Goal: Task Accomplishment & Management: Manage account settings

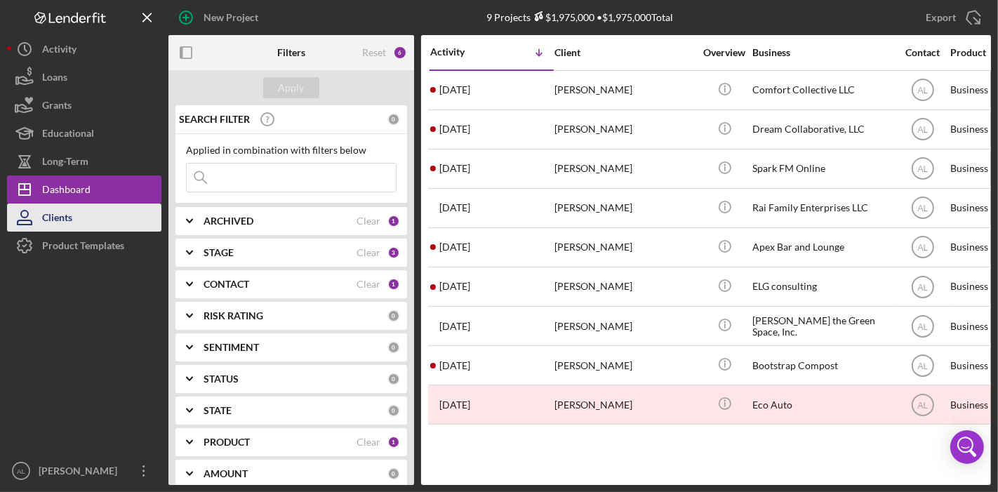
click at [75, 218] on button "Clients" at bounding box center [84, 218] width 154 height 28
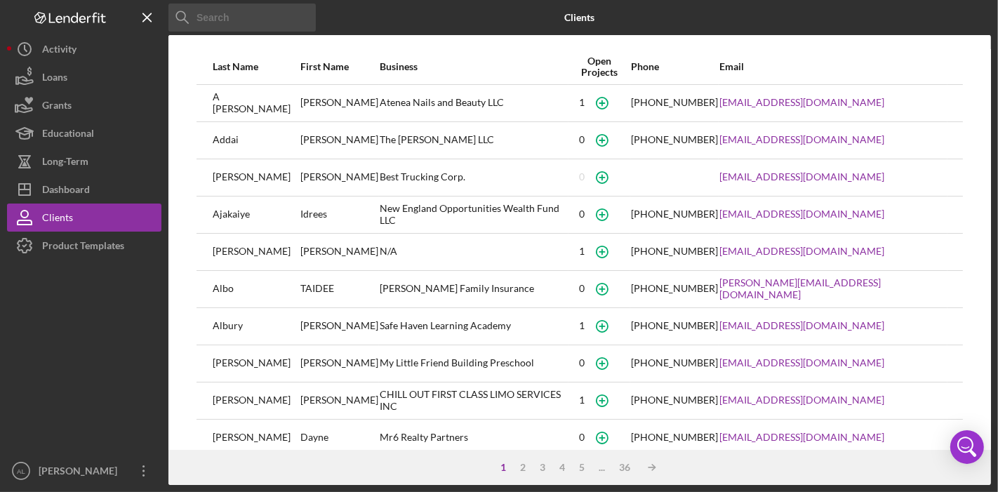
click at [263, 16] on input at bounding box center [241, 18] width 147 height 28
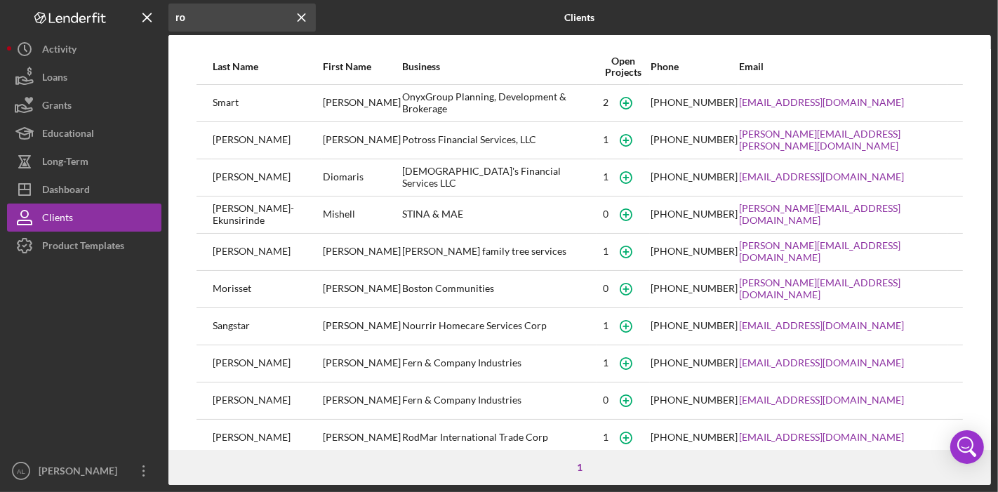
type input "r"
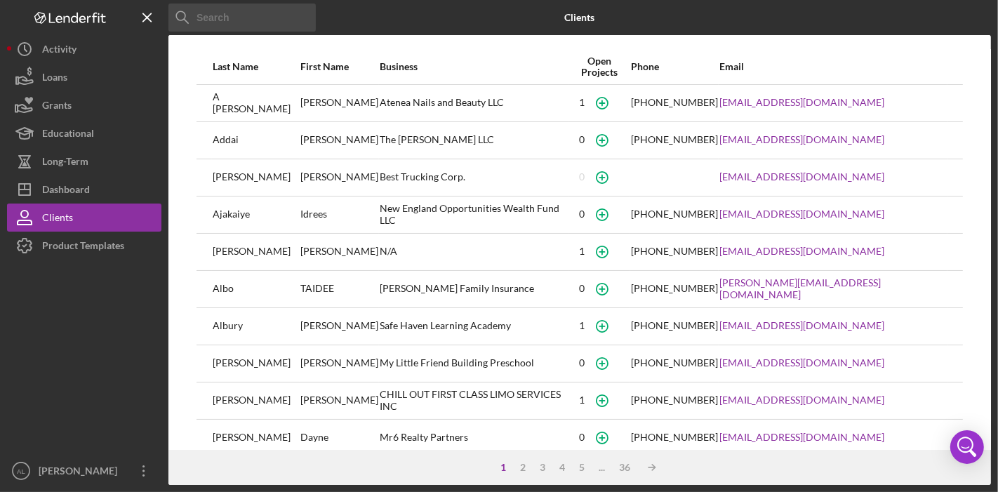
click at [217, 15] on input at bounding box center [241, 18] width 147 height 28
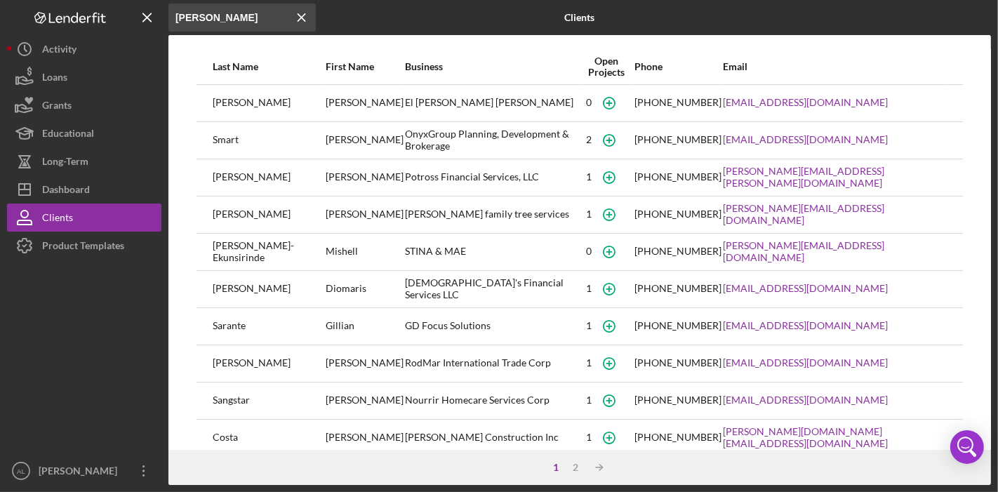
type input "[PERSON_NAME]"
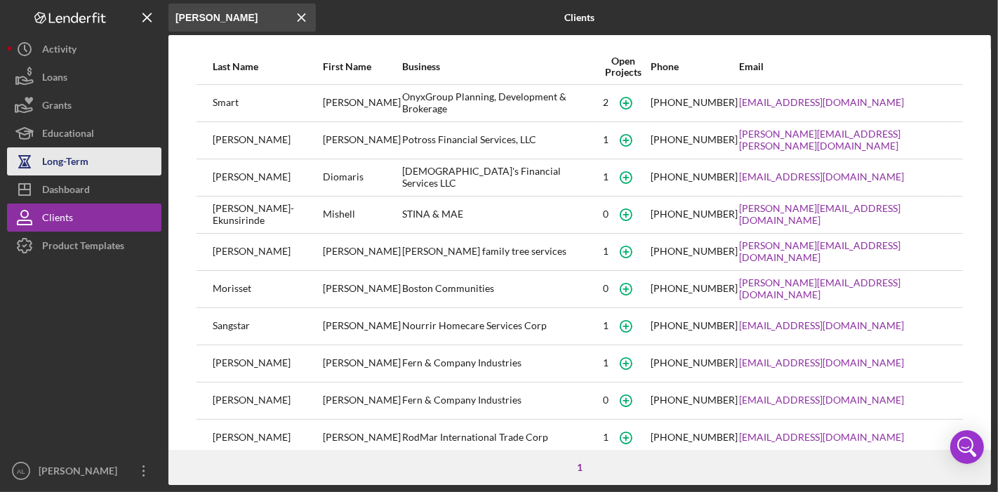
click at [88, 173] on button "Long-Term" at bounding box center [84, 161] width 154 height 28
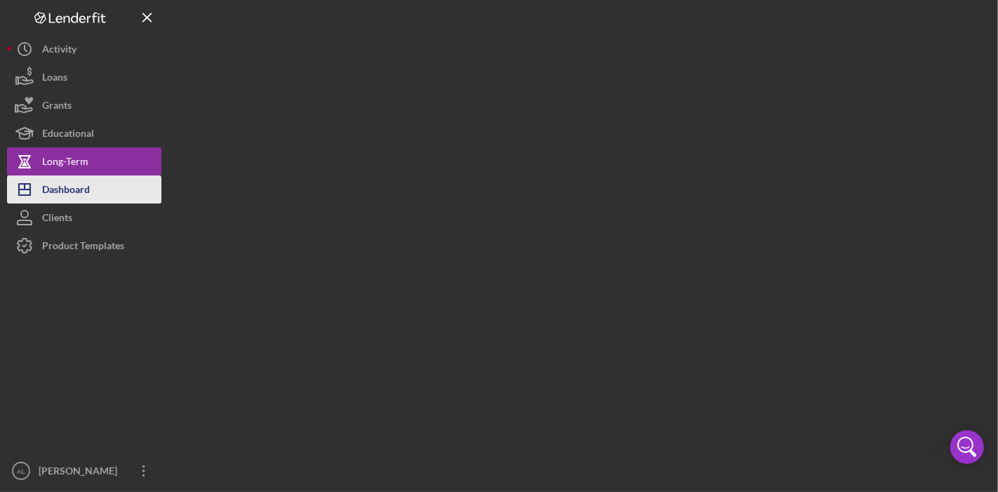
click at [88, 193] on div "Dashboard" at bounding box center [66, 191] width 48 height 32
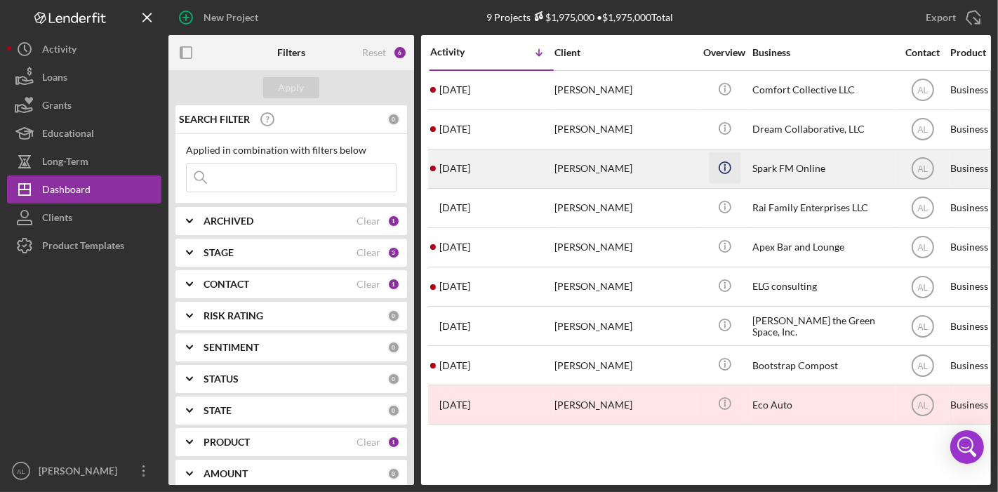
click at [738, 175] on icon "Icon/Info" at bounding box center [725, 168] width 32 height 32
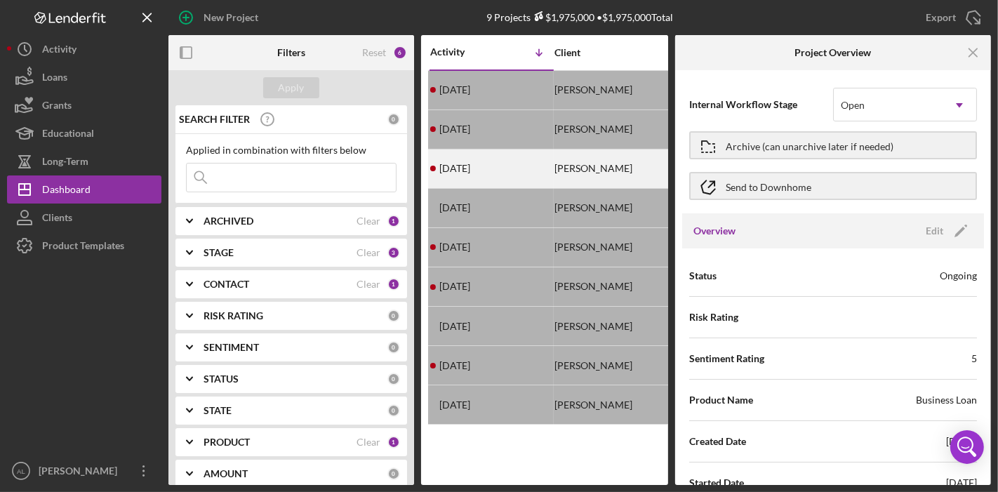
click at [606, 178] on div "[PERSON_NAME]" at bounding box center [625, 168] width 140 height 37
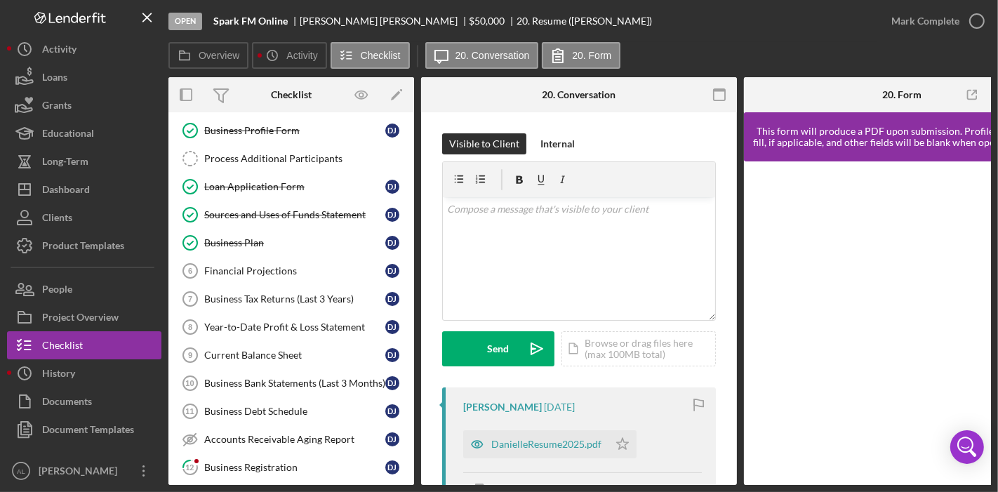
scroll to position [98, 0]
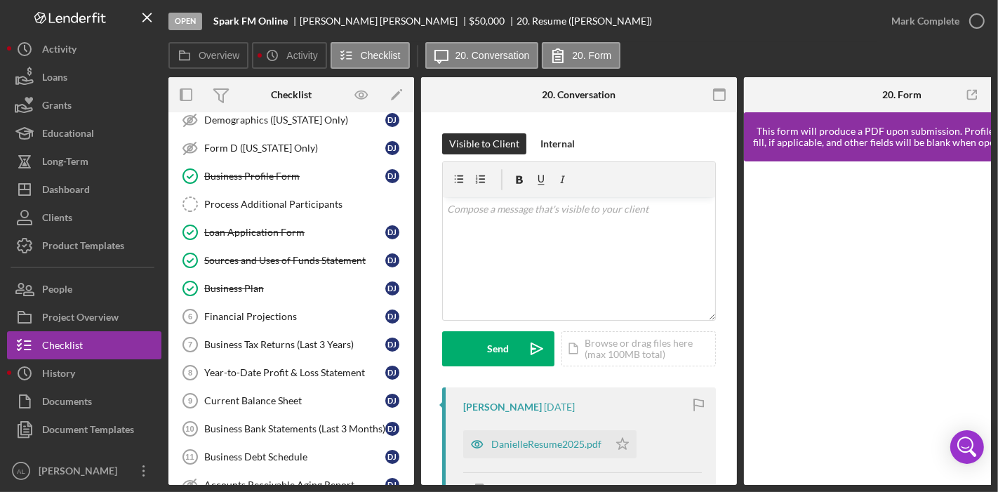
click at [417, 173] on div "Overview Internal Workflow Stage Open Icon/Dropdown Arrow Archive (can unarchiv…" at bounding box center [579, 281] width 823 height 408
click at [88, 182] on div "Dashboard" at bounding box center [66, 191] width 48 height 32
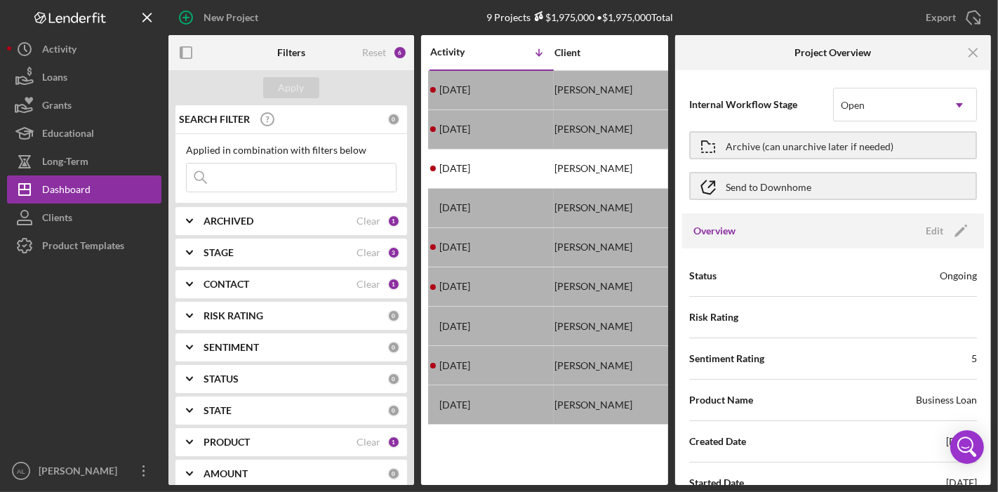
click at [75, 19] on icon "Logo-Reversed Created with Sketch." at bounding box center [70, 18] width 126 height 12
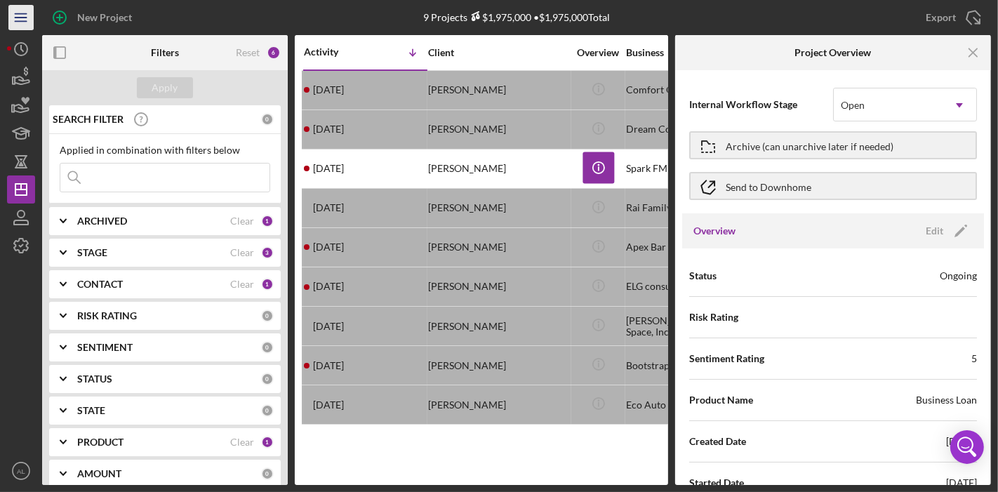
click at [13, 25] on icon "Icon/Menu" at bounding box center [22, 18] width 32 height 32
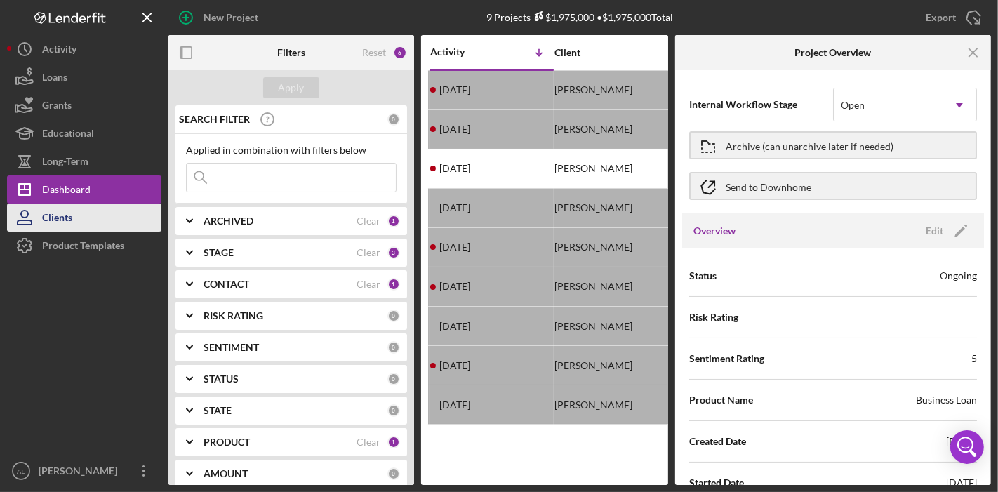
click at [101, 217] on button "Clients" at bounding box center [84, 218] width 154 height 28
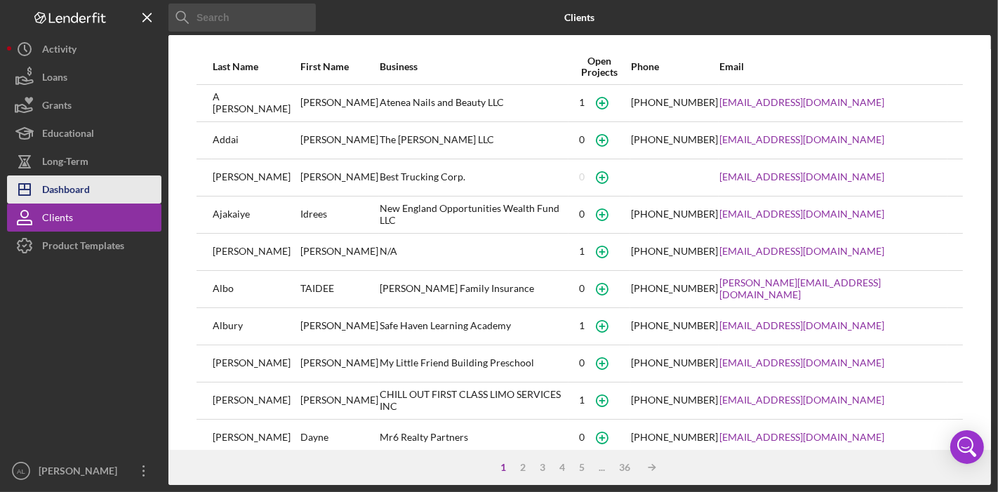
click at [88, 193] on div "Dashboard" at bounding box center [66, 191] width 48 height 32
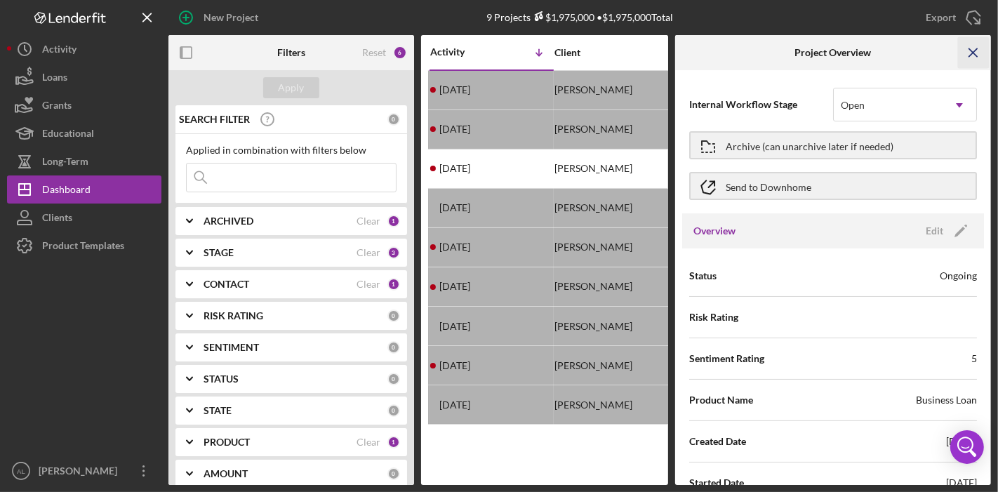
click at [974, 56] on icon "Icon/Menu Close" at bounding box center [974, 53] width 32 height 32
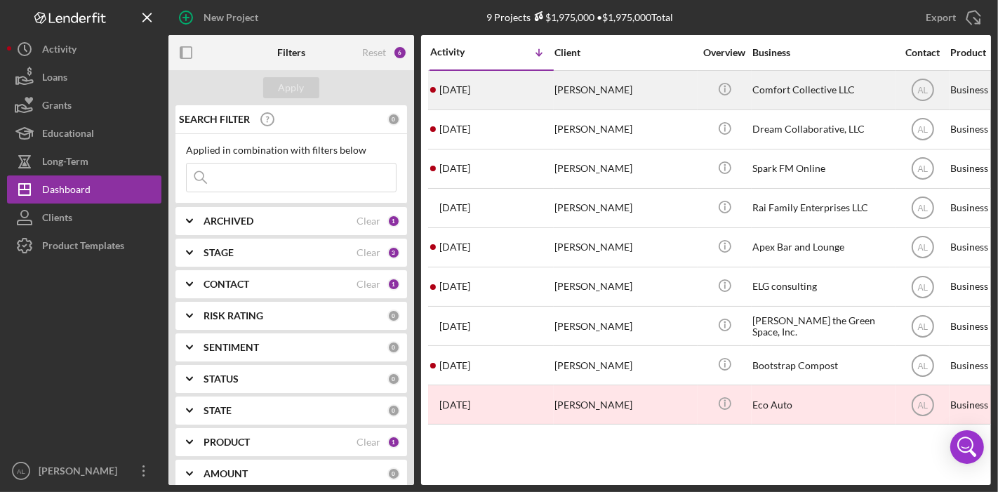
click at [618, 86] on div "[PERSON_NAME]" at bounding box center [625, 90] width 140 height 37
